Goal: Task Accomplishment & Management: Use online tool/utility

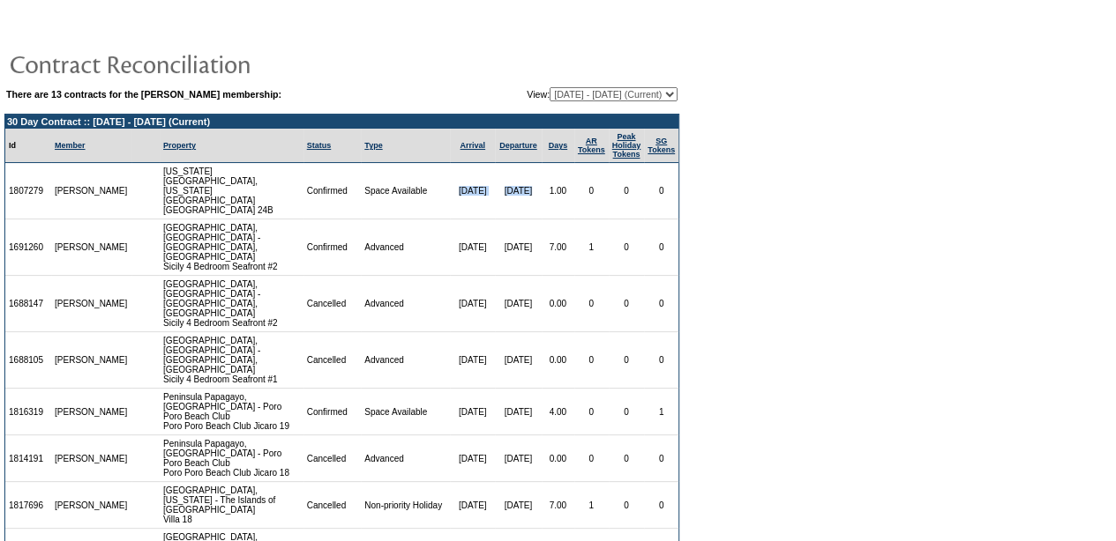
drag, startPoint x: 432, startPoint y: 183, endPoint x: 515, endPoint y: 182, distance: 82.9
click at [515, 182] on tr "1807279 [PERSON_NAME] [US_STATE][GEOGRAPHIC_DATA], [US_STATE][GEOGRAPHIC_DATA] …" at bounding box center [341, 191] width 673 height 56
copy tr "[DATE] [DATE]"
drag, startPoint x: 432, startPoint y: 224, endPoint x: 520, endPoint y: 227, distance: 88.2
click at [520, 226] on tr "1691260 [PERSON_NAME] [GEOGRAPHIC_DATA], [GEOGRAPHIC_DATA] - [GEOGRAPHIC_DATA],…" at bounding box center [341, 248] width 673 height 56
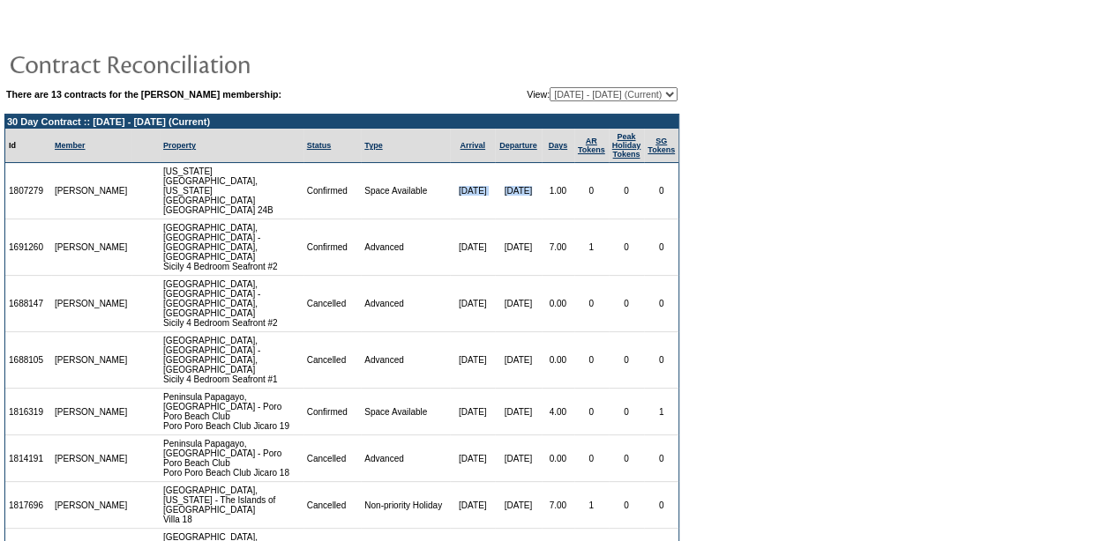
copy tr "[DATE] [DATE]"
click at [422, 389] on td "Space Available" at bounding box center [405, 412] width 89 height 47
drag, startPoint x: 430, startPoint y: 352, endPoint x: 531, endPoint y: 360, distance: 100.8
click at [531, 389] on tr "1816319 [PERSON_NAME] [GEOGRAPHIC_DATA], [GEOGRAPHIC_DATA] - Poro Poro Beach Cl…" at bounding box center [341, 412] width 673 height 47
copy tr "[DATE] [DATE]"
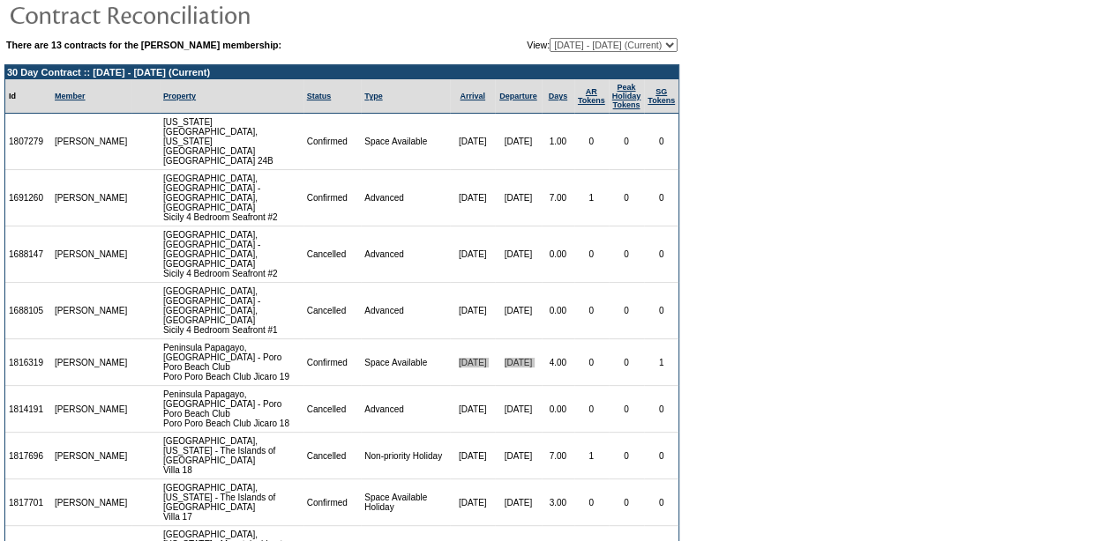
scroll to position [88, 0]
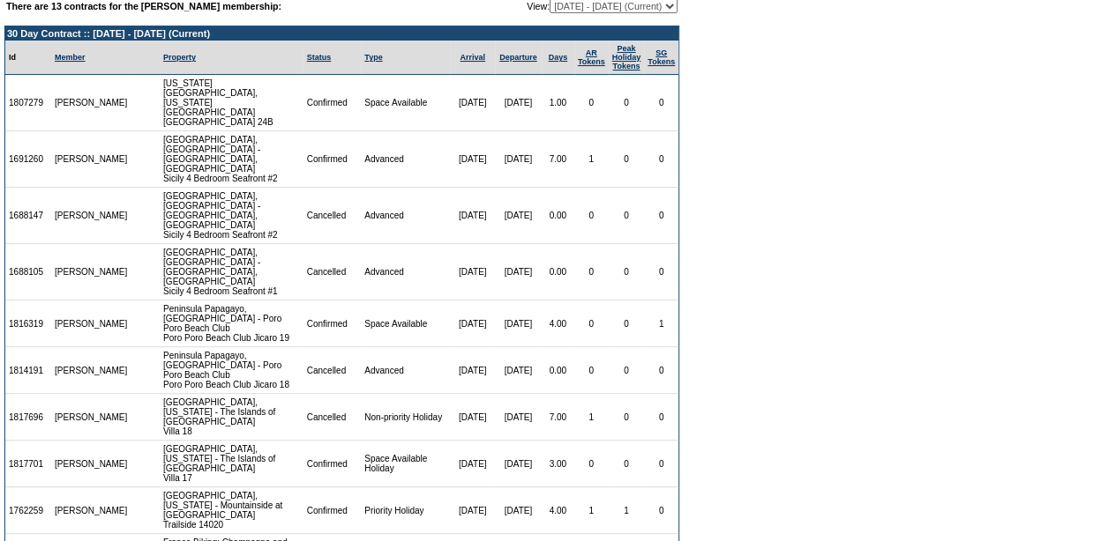
click at [458, 394] on td "[DATE]" at bounding box center [472, 417] width 44 height 47
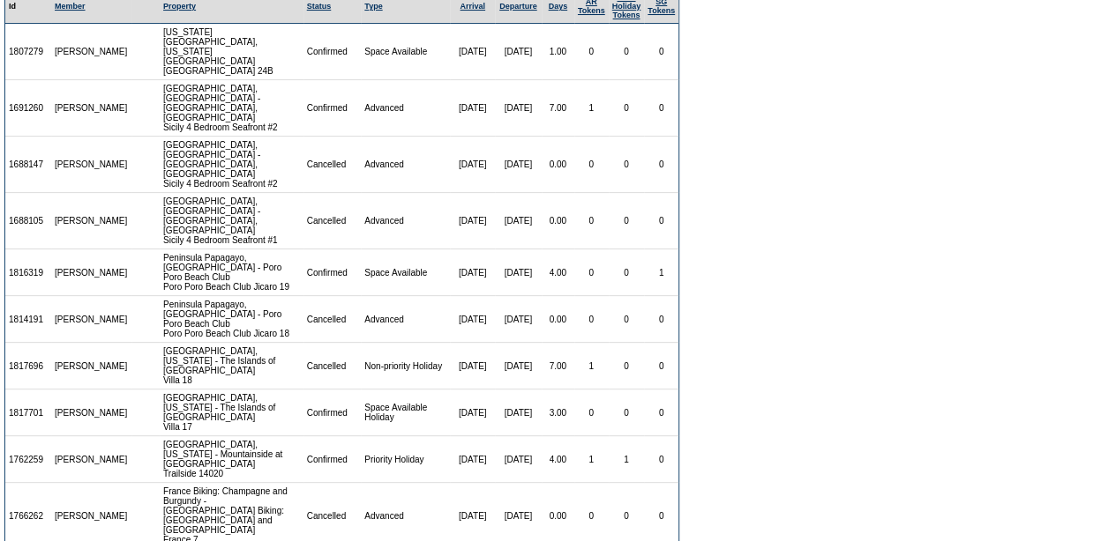
scroll to position [176, 0]
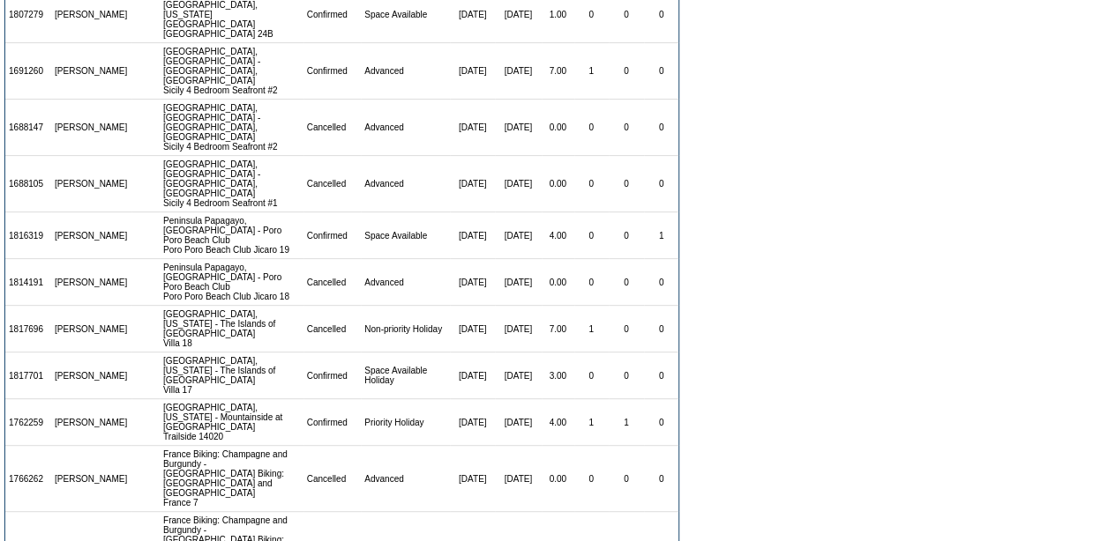
drag, startPoint x: 429, startPoint y: 325, endPoint x: 520, endPoint y: 325, distance: 91.7
click at [520, 353] on tr "1817701 [PERSON_NAME] [GEOGRAPHIC_DATA], [US_STATE] - The Islands of [GEOGRAPHI…" at bounding box center [341, 376] width 673 height 47
copy tr "[DATE] [DATE]"
drag, startPoint x: 430, startPoint y: 367, endPoint x: 518, endPoint y: 363, distance: 87.4
click at [518, 399] on tr "1762259 [PERSON_NAME] [GEOGRAPHIC_DATA], [US_STATE] - Mountainside at Northstar…" at bounding box center [341, 422] width 673 height 47
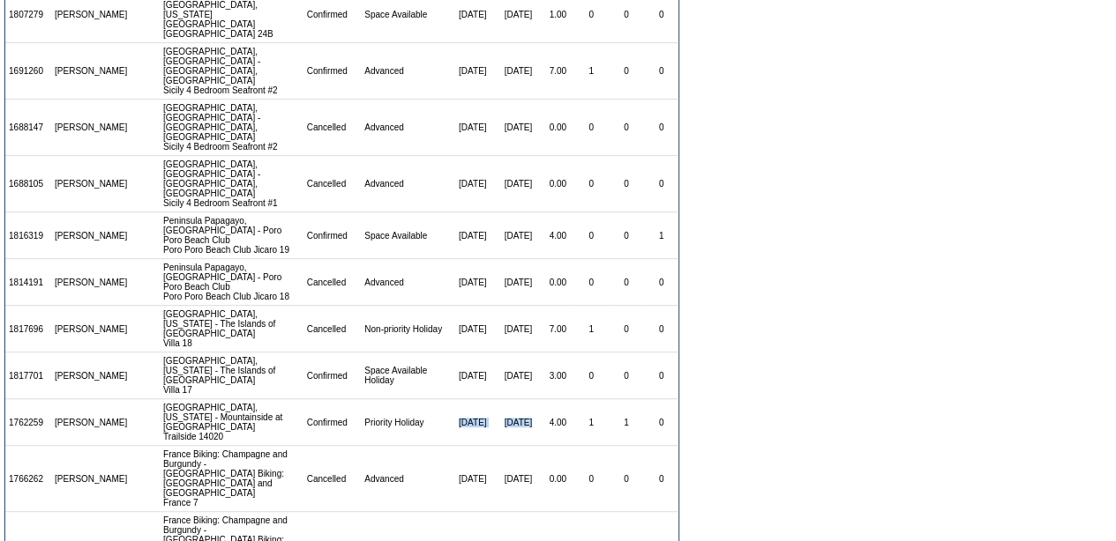
copy tr "[DATE] [DATE]"
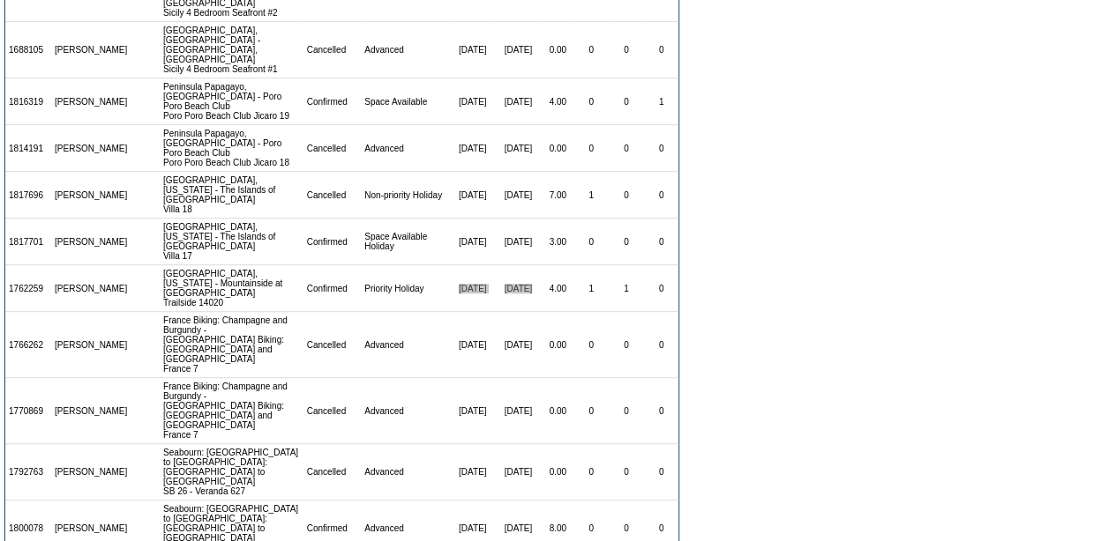
scroll to position [353, 0]
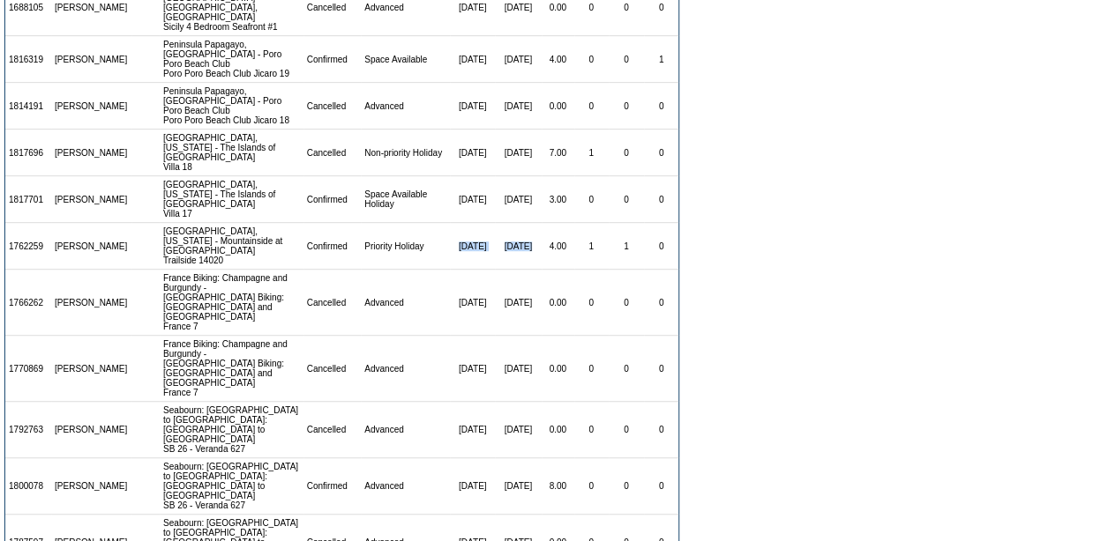
drag, startPoint x: 425, startPoint y: 405, endPoint x: 519, endPoint y: 406, distance: 93.5
click at [519, 459] on tr "1800078 [PERSON_NAME] Seabourn: [GEOGRAPHIC_DATA] to [GEOGRAPHIC_DATA]: [GEOGRA…" at bounding box center [341, 487] width 673 height 56
copy tr "[DATE] [DATE]"
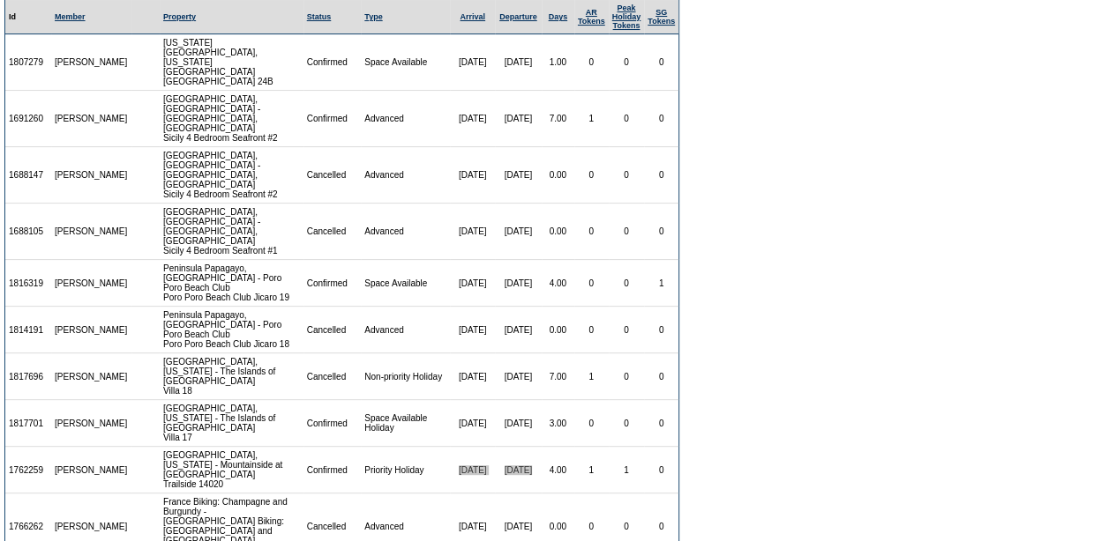
scroll to position [69, 0]
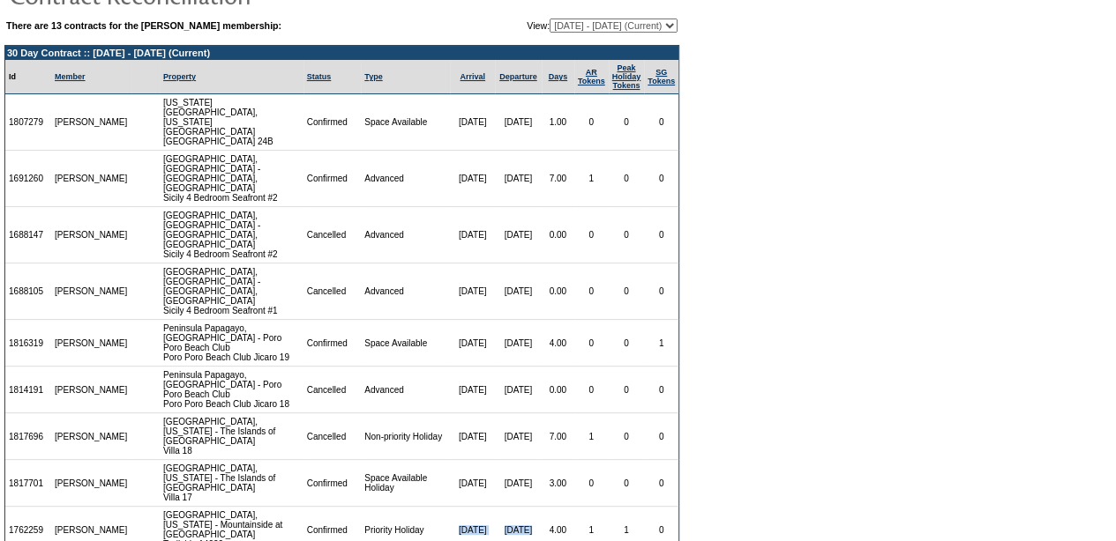
click at [23, 414] on td "1817696" at bounding box center [28, 437] width 46 height 47
copy td "1817696"
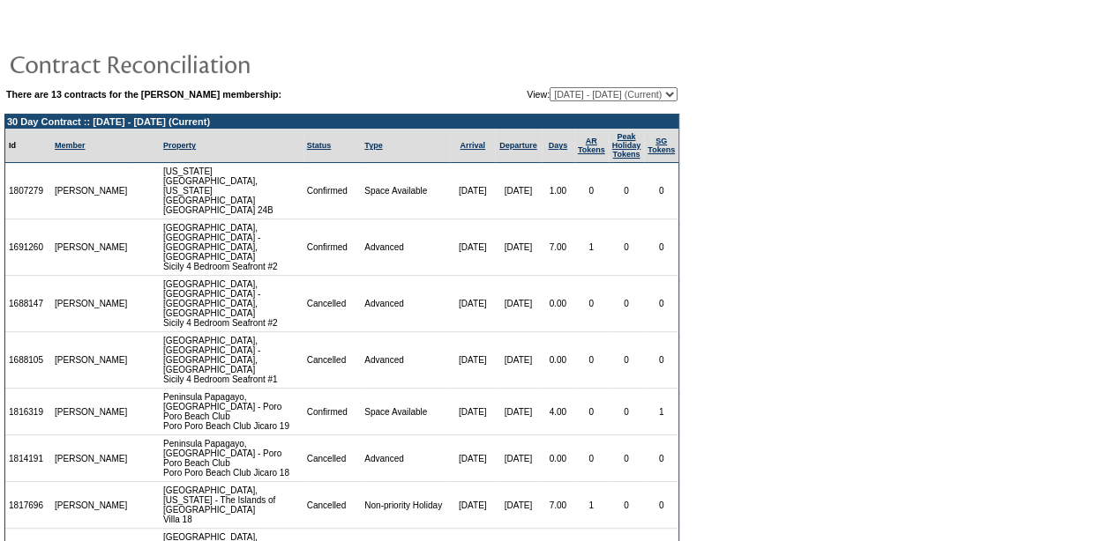
click at [618, 90] on select "[DATE] - [DATE] [DATE] - [DATE] [DATE] - [DATE] [DATE] - [DATE] [DATE] - [DATE]…" at bounding box center [613, 94] width 128 height 14
select select "122018"
click at [549, 87] on select "[DATE] - [DATE] [DATE] - [DATE] [DATE] - [DATE] [DATE] - [DATE] [DATE] - [DATE]…" at bounding box center [613, 94] width 128 height 14
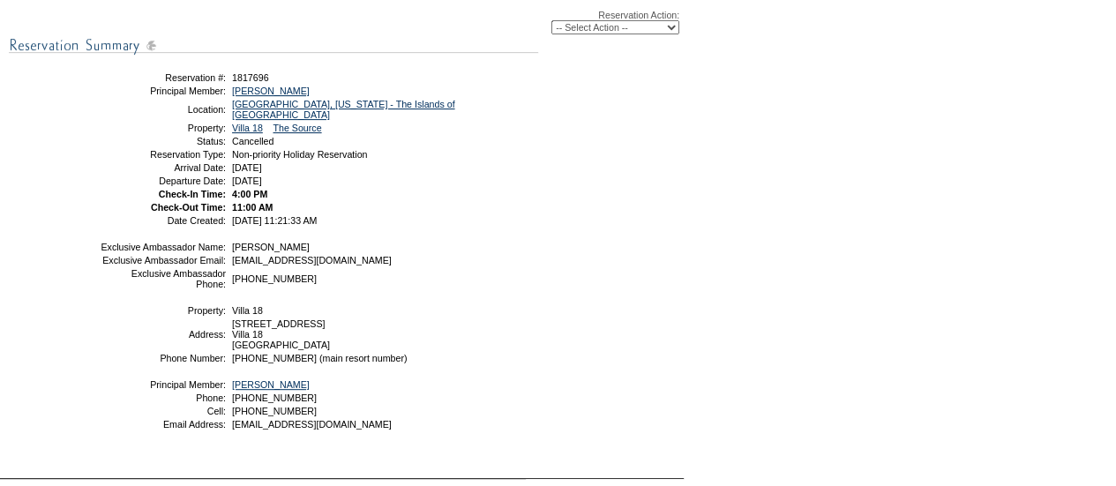
scroll to position [88, 0]
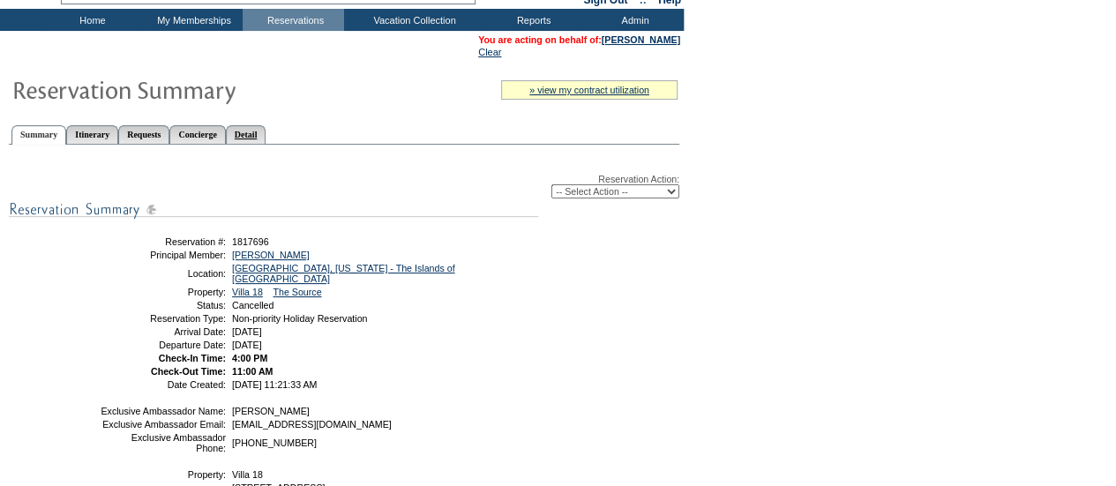
click at [266, 135] on link "Detail" at bounding box center [246, 134] width 41 height 19
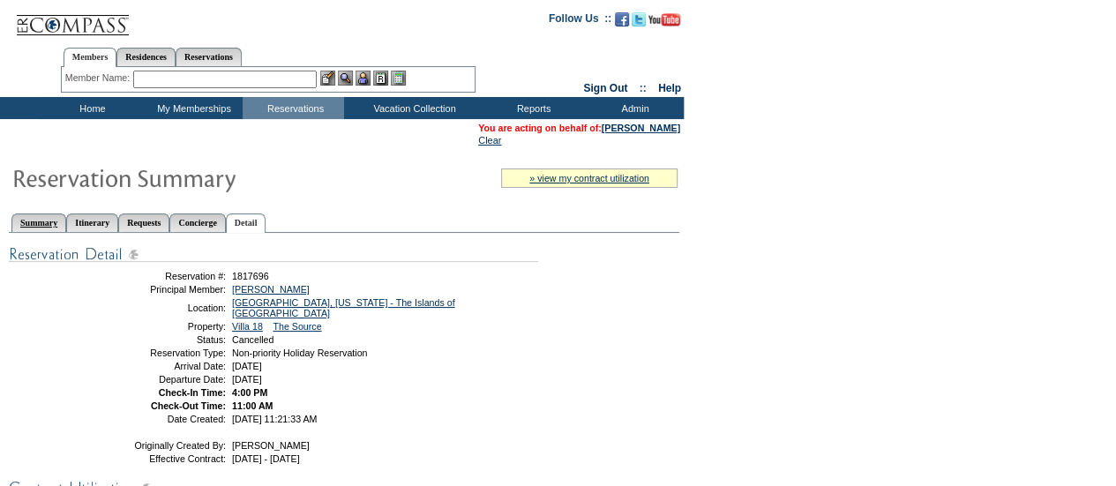
click at [56, 220] on link "Summary" at bounding box center [38, 222] width 55 height 19
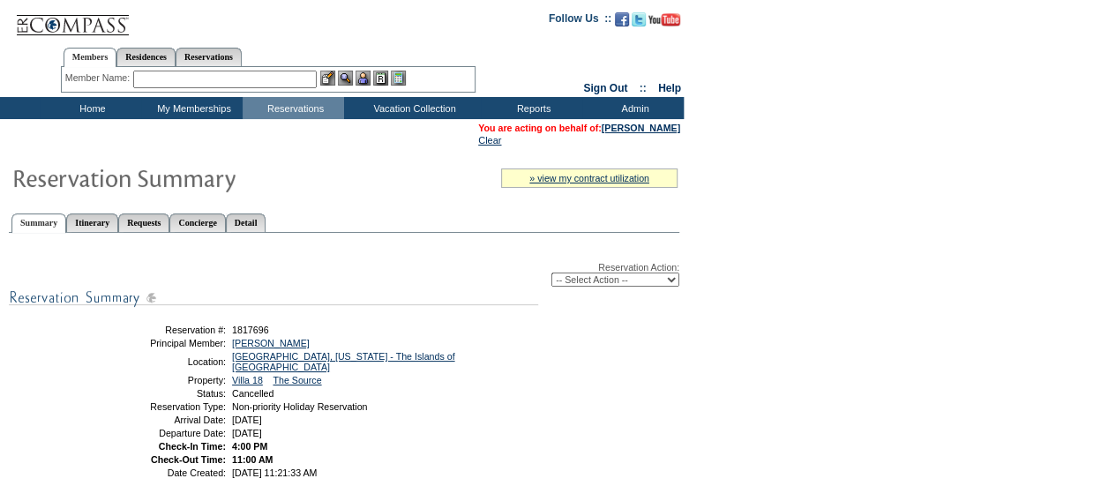
click at [595, 284] on select "-- Select Action -- Modify Reservation Dates Modify Reservation Cost Modify Occ…" at bounding box center [615, 279] width 128 height 14
select select "ChangeCost"
click at [551, 274] on select "-- Select Action -- Modify Reservation Dates Modify Reservation Cost Modify Occ…" at bounding box center [615, 279] width 128 height 14
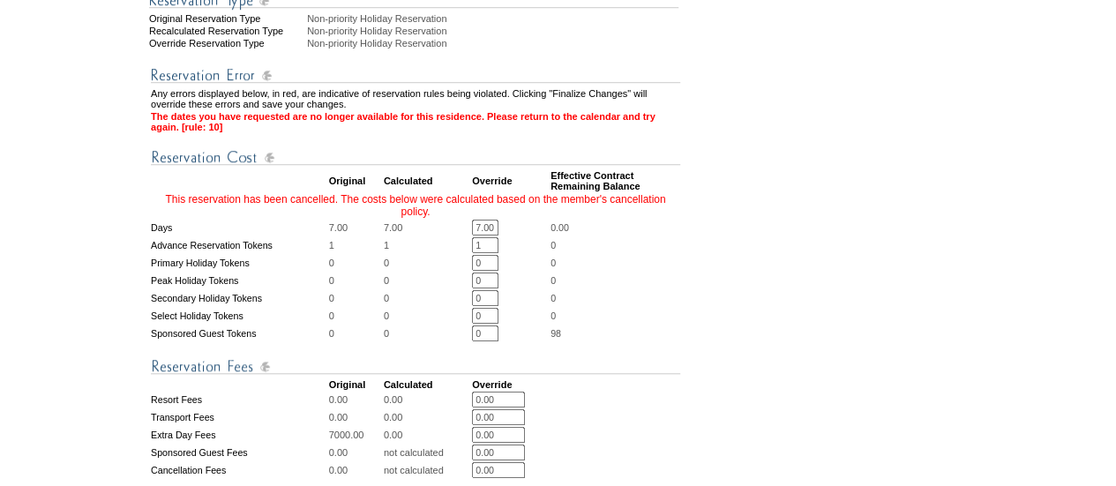
scroll to position [529, 0]
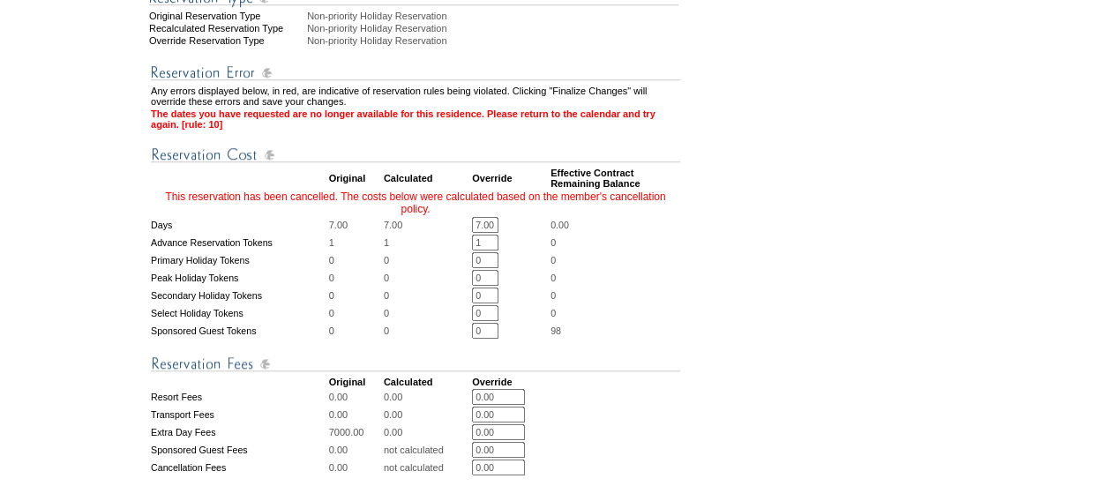
click at [487, 233] on input "7.00" at bounding box center [485, 225] width 26 height 16
type input "0"
click at [494, 250] on input "1" at bounding box center [485, 243] width 26 height 16
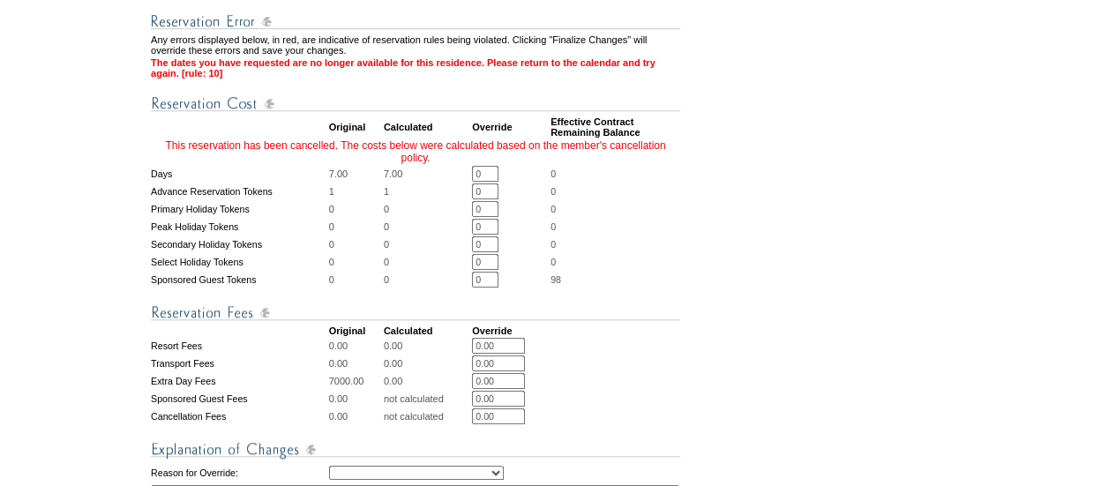
scroll to position [617, 0]
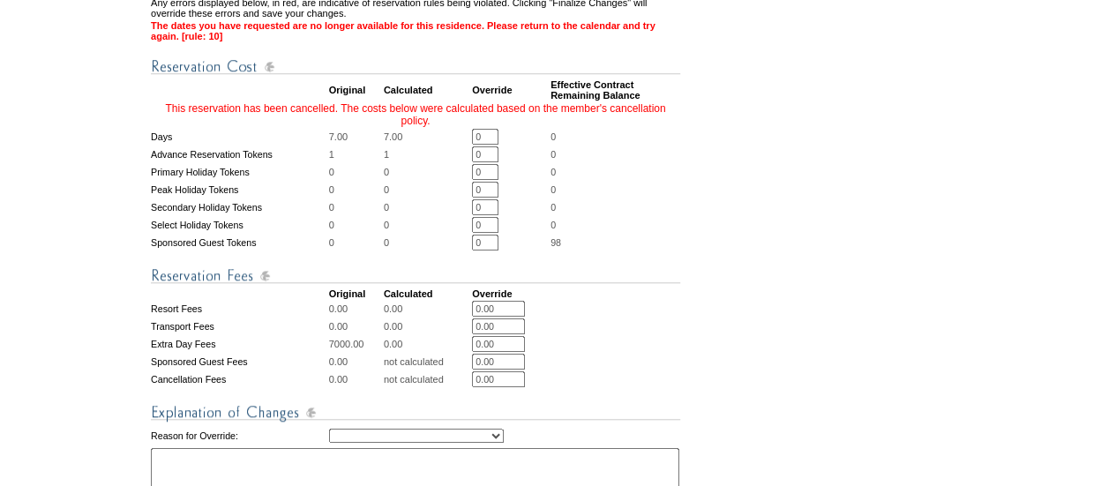
type input "0"
click at [648, 233] on td "0" at bounding box center [615, 225] width 130 height 16
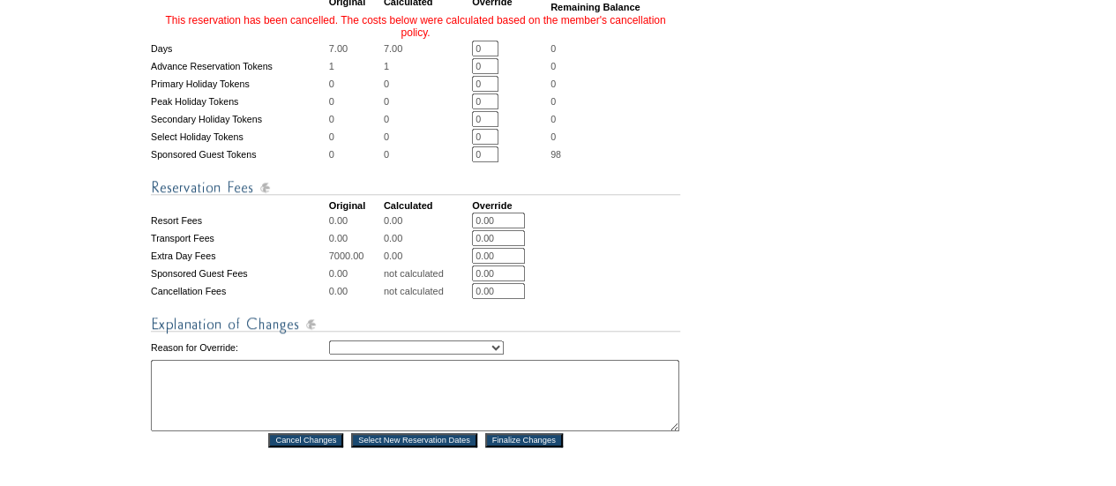
click at [393, 355] on select "Creating Continuous Stay Days Rebooked After Cancellation Editing Occupant Expe…" at bounding box center [416, 347] width 175 height 14
select select "1044"
click at [329, 355] on select "Creating Continuous Stay Days Rebooked After Cancellation Editing Occupant Expe…" at bounding box center [416, 347] width 175 height 14
click at [439, 422] on textarea at bounding box center [415, 395] width 528 height 71
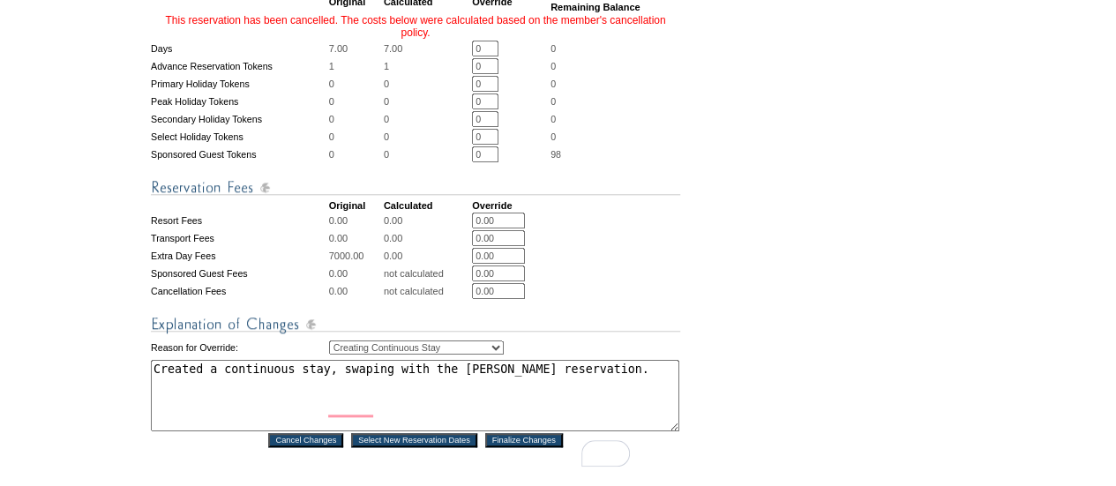
click at [317, 406] on textarea "Created a continuous stay, swaping with the Ross reservation." at bounding box center [415, 395] width 528 height 71
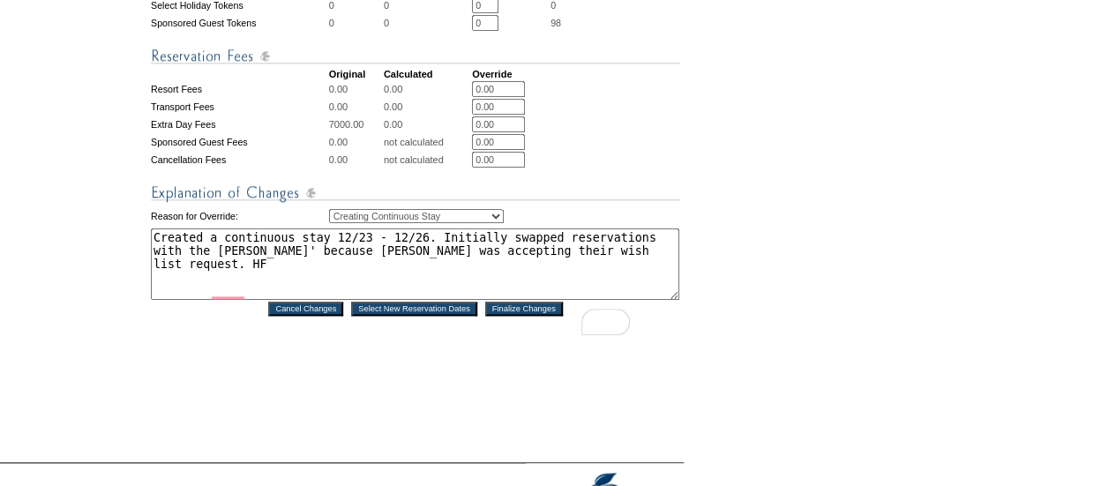
scroll to position [882, 0]
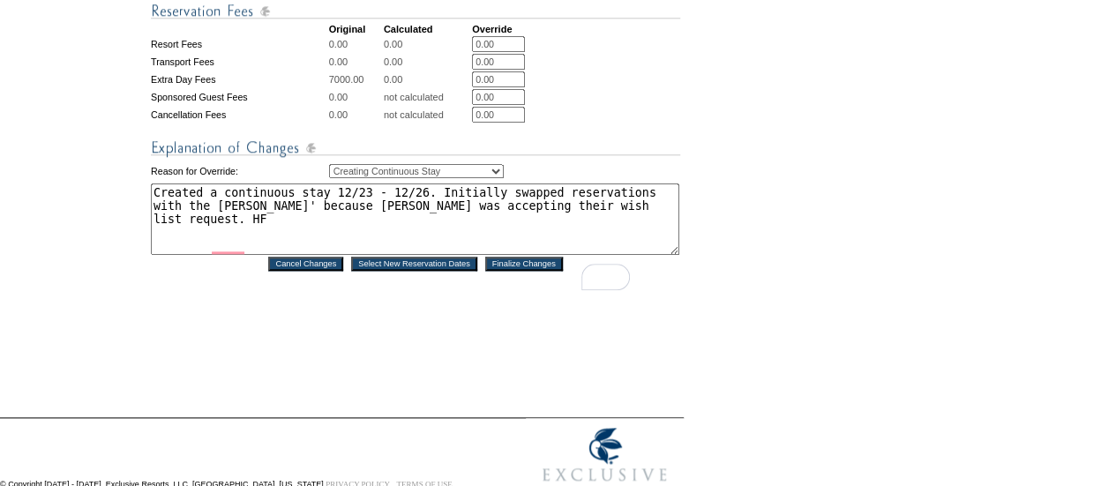
type textarea "Created a continuous stay 12/23 - 12/26. Initially swapped reservations with th…"
click at [526, 271] on input "Finalize Changes" at bounding box center [524, 264] width 78 height 14
